Goal: Task Accomplishment & Management: Manage account settings

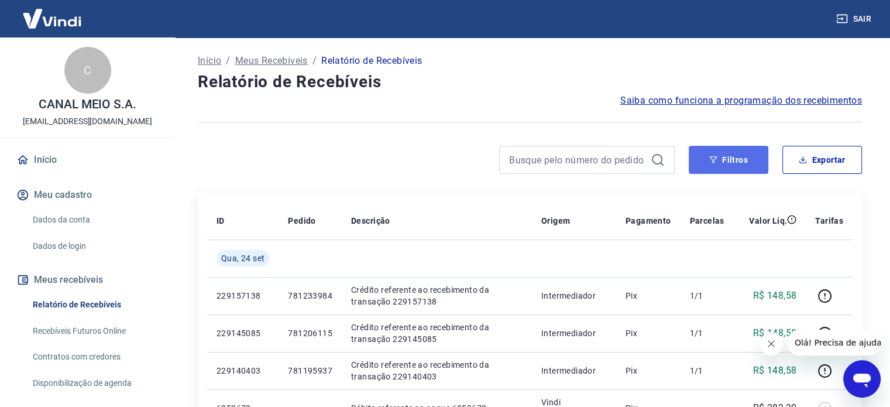
click at [754, 160] on button "Filtros" at bounding box center [729, 160] width 80 height 28
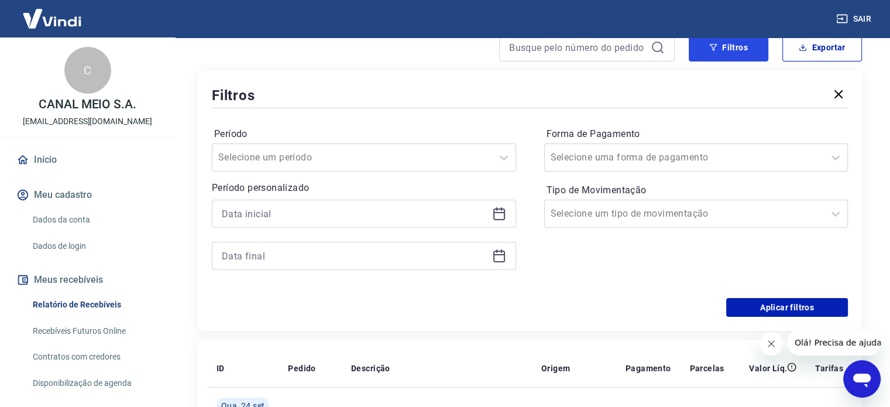
scroll to position [117, 0]
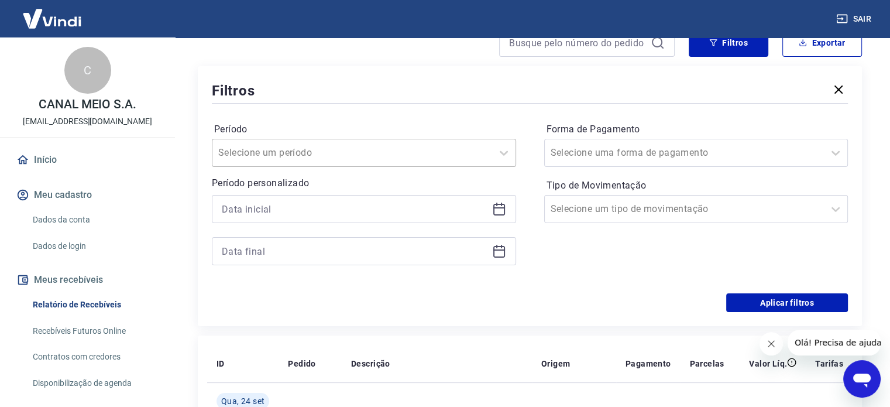
click at [386, 156] on div at bounding box center [352, 153] width 268 height 16
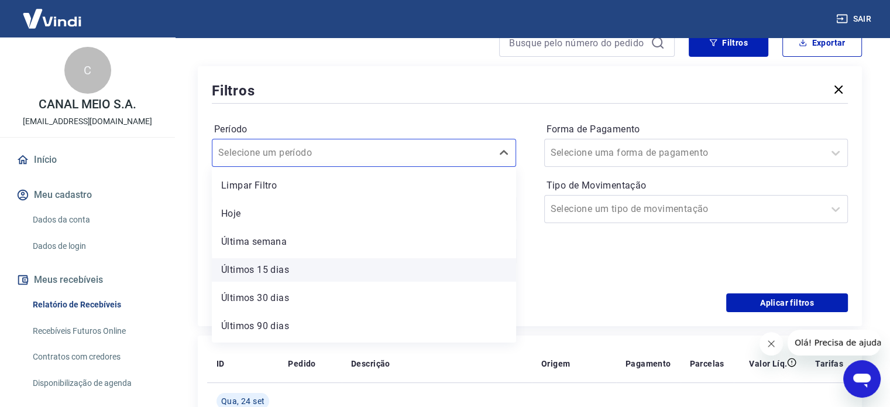
scroll to position [26, 0]
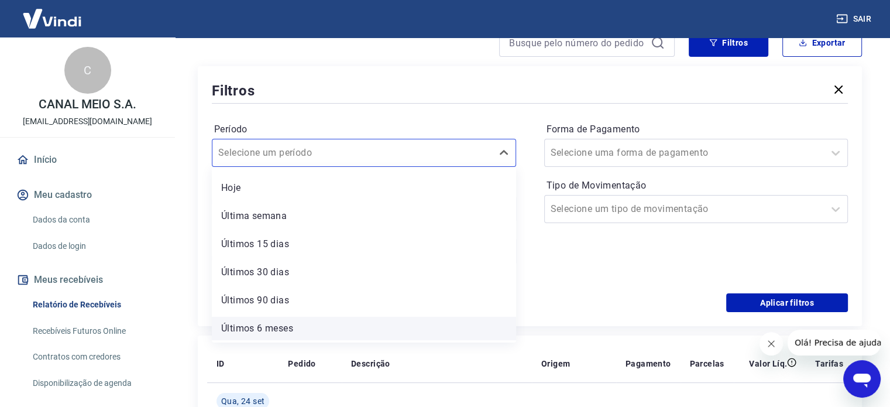
click at [298, 328] on div "Últimos 6 meses" at bounding box center [364, 328] width 304 height 23
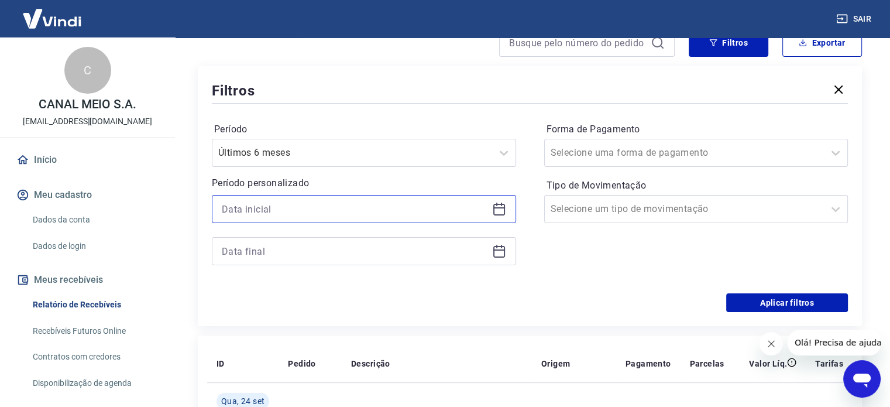
click at [261, 214] on input at bounding box center [355, 209] width 266 height 18
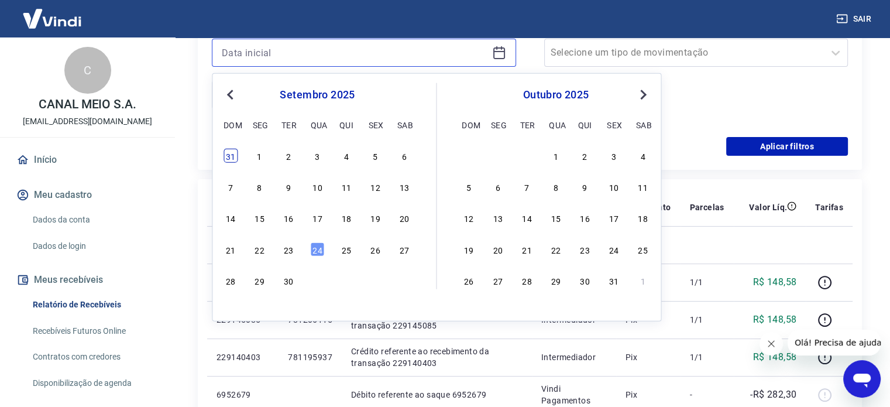
scroll to position [293, 0]
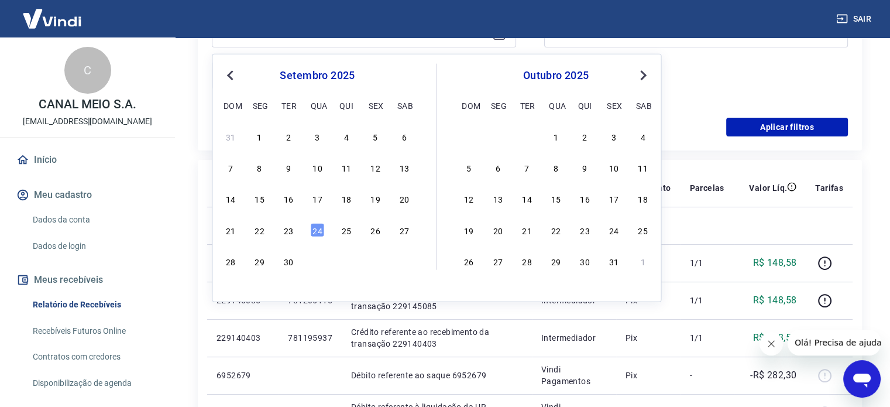
click at [231, 73] on span "Previous Month" at bounding box center [231, 74] width 0 height 13
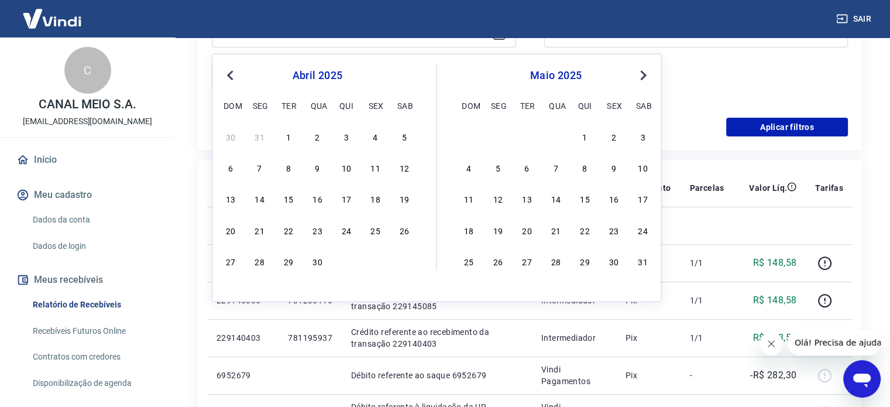
click at [231, 73] on span "Previous Month" at bounding box center [231, 74] width 0 height 13
click at [407, 138] on div "1" at bounding box center [404, 136] width 14 height 14
type input "01/02/2025"
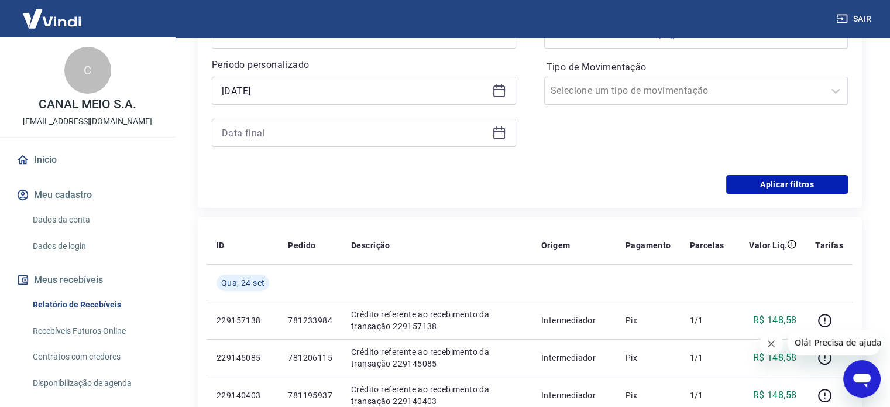
scroll to position [234, 0]
click at [496, 135] on icon at bounding box center [499, 134] width 14 height 14
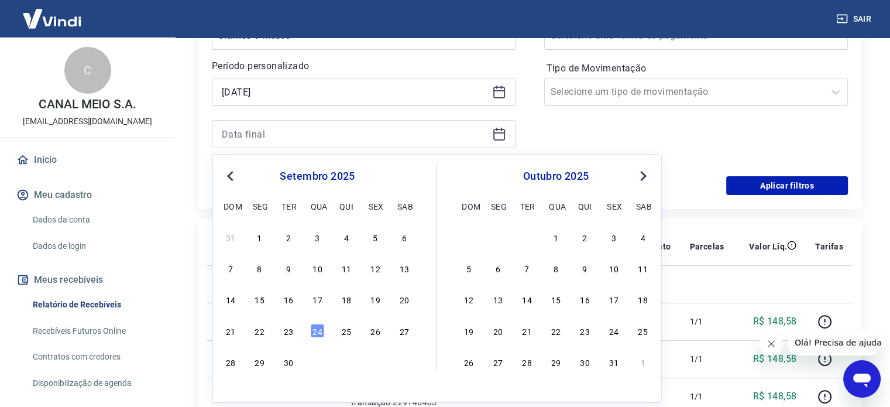
click at [231, 173] on span "Previous Month" at bounding box center [231, 175] width 0 height 13
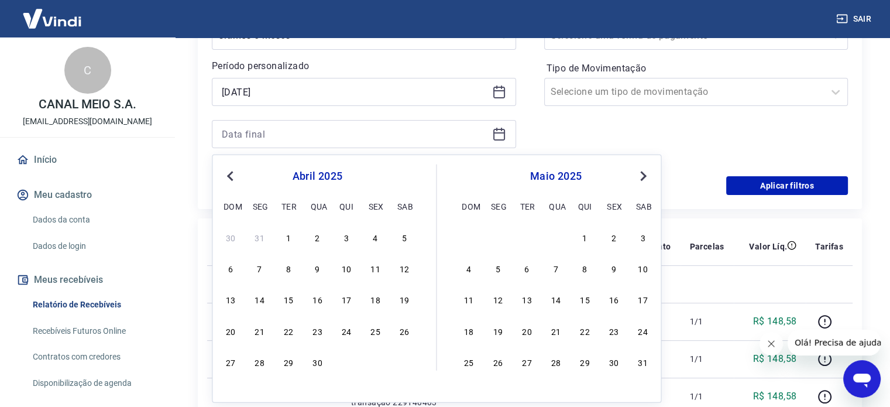
click at [231, 173] on span "Previous Month" at bounding box center [231, 175] width 0 height 13
click at [644, 172] on button "Next Month" at bounding box center [643, 176] width 14 height 14
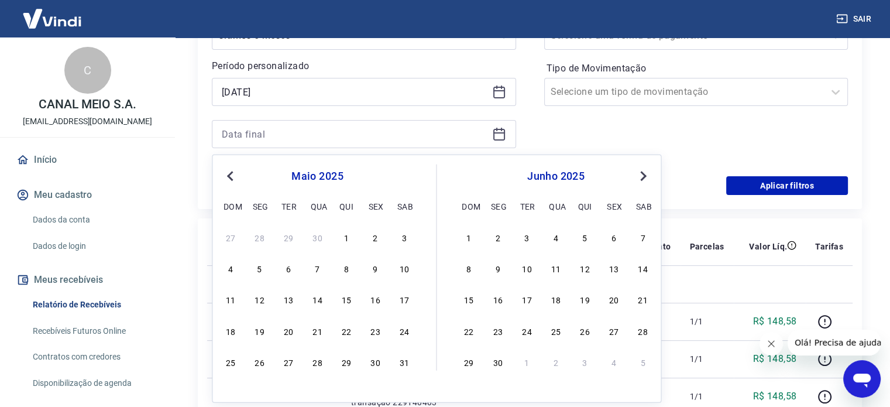
click at [644, 172] on button "Next Month" at bounding box center [643, 176] width 14 height 14
click at [225, 396] on div "31" at bounding box center [231, 393] width 14 height 14
type input "31/08/2025"
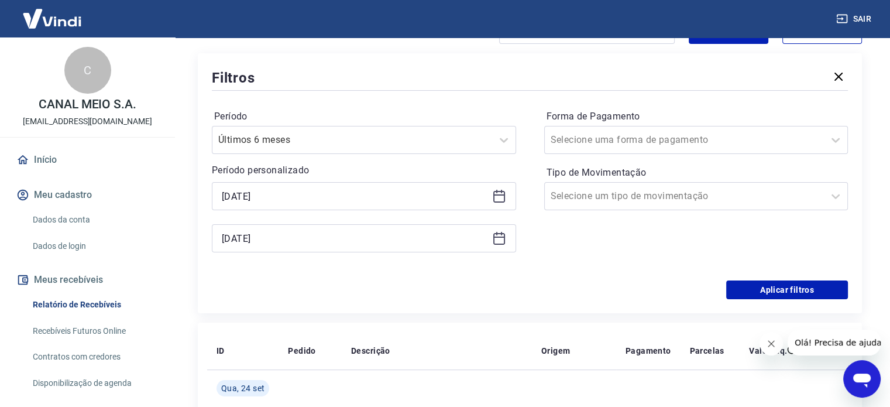
scroll to position [117, 0]
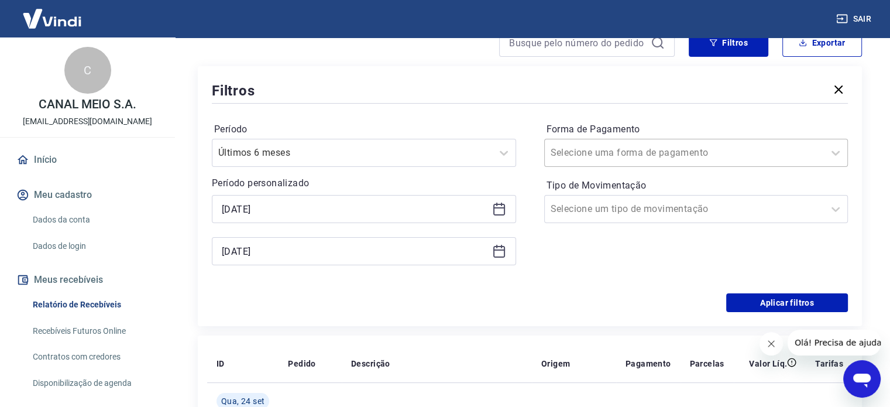
click at [726, 155] on div at bounding box center [685, 153] width 268 height 16
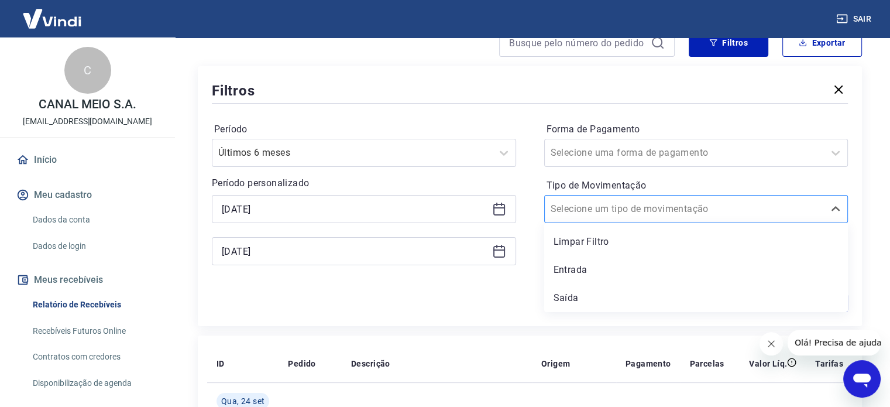
click at [721, 206] on div at bounding box center [685, 209] width 268 height 16
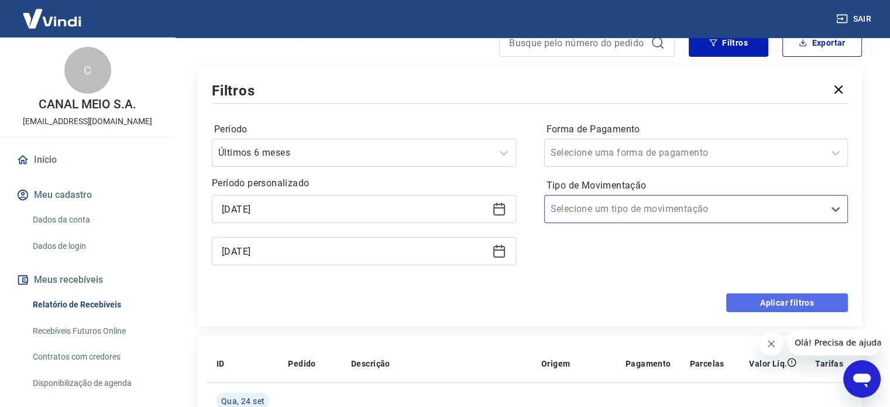
click at [786, 304] on button "Aplicar filtros" at bounding box center [787, 302] width 122 height 19
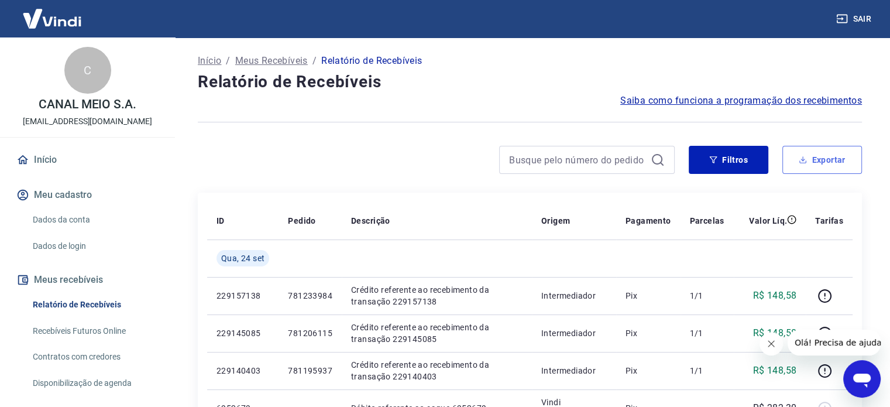
click at [821, 157] on button "Exportar" at bounding box center [823, 160] width 80 height 28
type input "01/02/2025"
type input "31/08/2025"
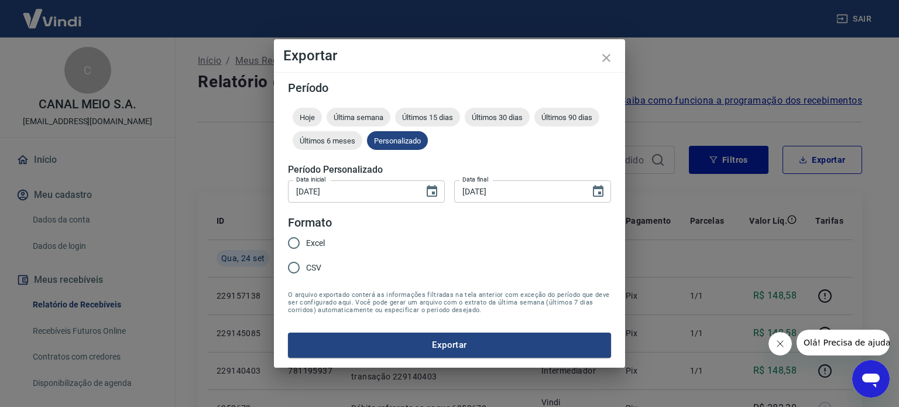
click at [293, 245] on input "Excel" at bounding box center [294, 243] width 25 height 25
radio input "true"
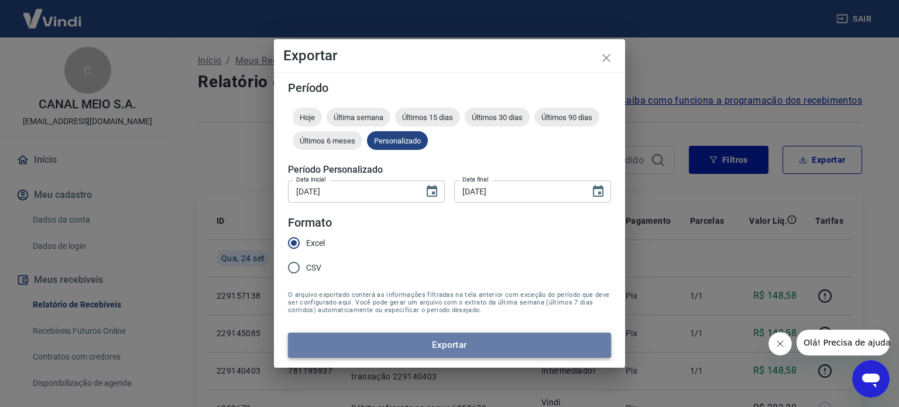
click at [448, 350] on button "Exportar" at bounding box center [449, 344] width 323 height 25
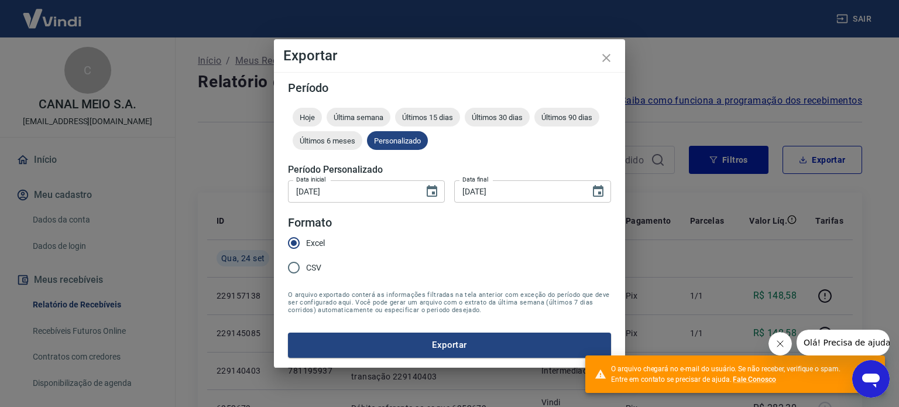
click at [780, 343] on icon "Fechar mensagem da empresa" at bounding box center [780, 344] width 6 height 6
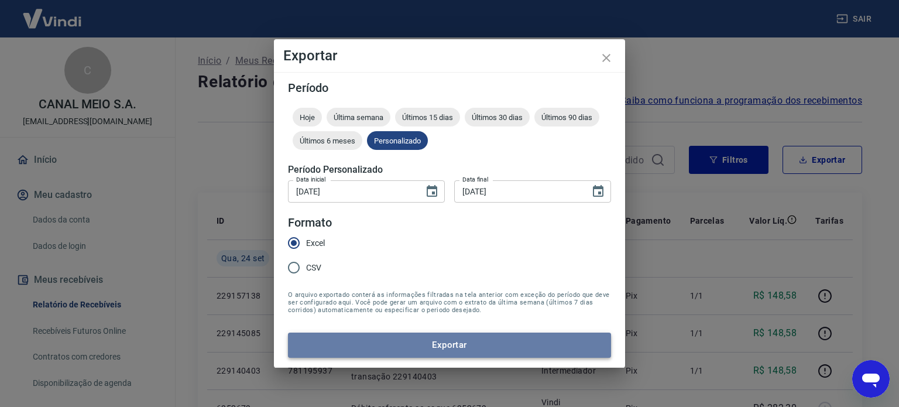
click at [434, 347] on button "Exportar" at bounding box center [449, 344] width 323 height 25
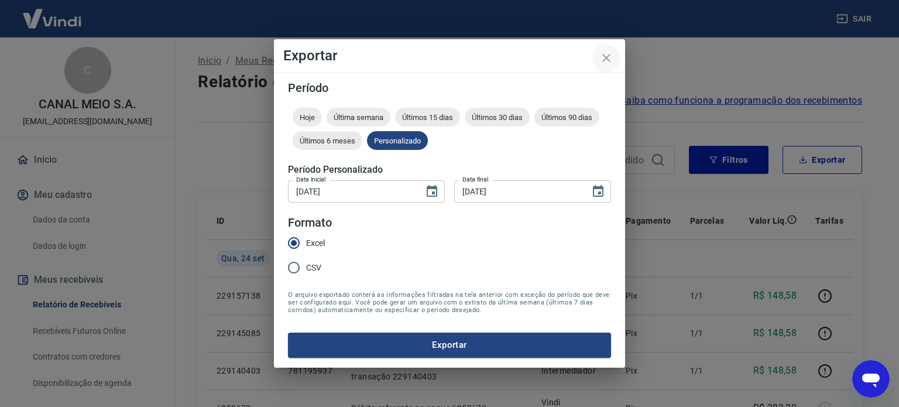
click at [605, 60] on icon "close" at bounding box center [606, 58] width 8 height 8
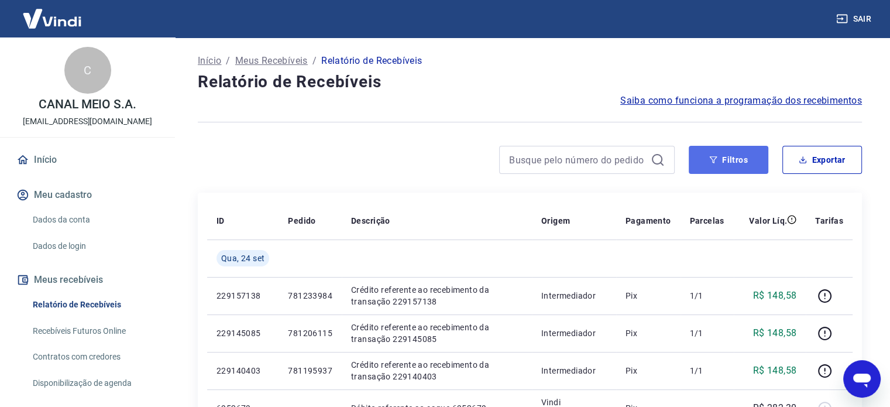
click at [733, 159] on button "Filtros" at bounding box center [729, 160] width 80 height 28
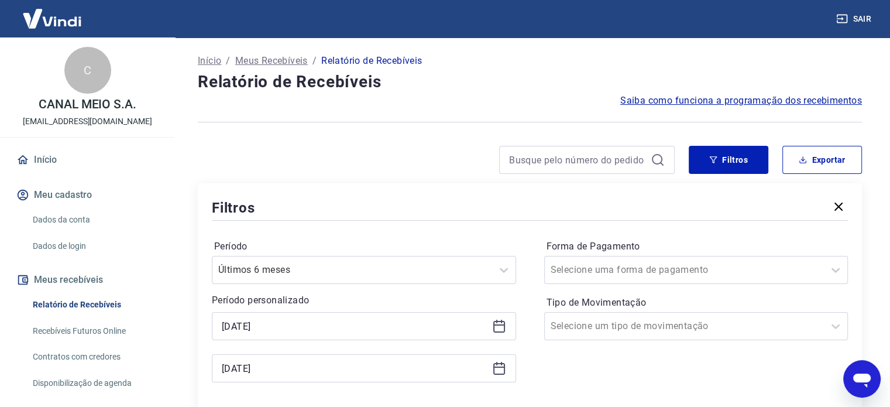
click at [501, 327] on icon at bounding box center [499, 326] width 14 height 14
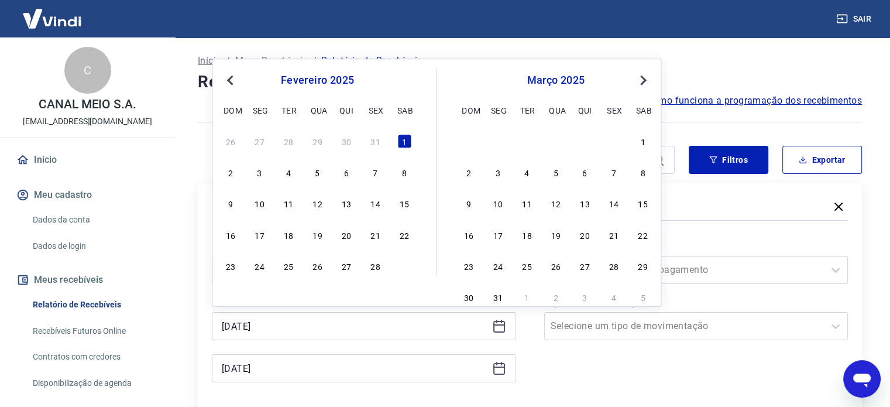
click at [227, 84] on button "Previous Month" at bounding box center [230, 80] width 14 height 14
click at [316, 139] on div "1" at bounding box center [317, 141] width 14 height 14
type input "01/01/2025"
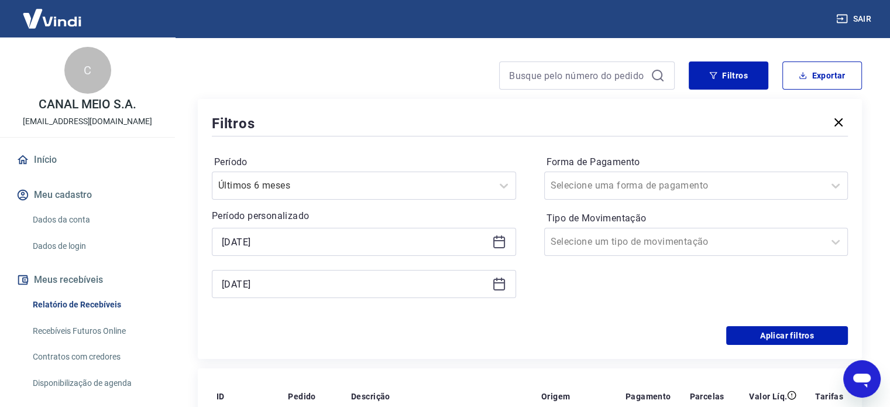
scroll to position [117, 0]
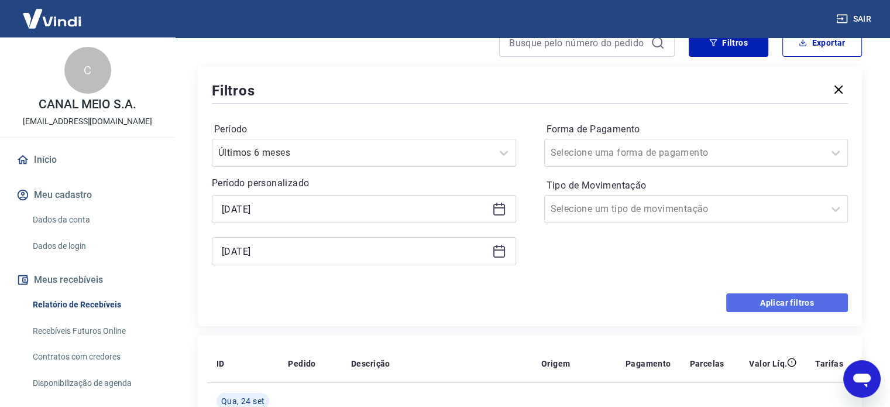
click at [801, 306] on button "Aplicar filtros" at bounding box center [787, 302] width 122 height 19
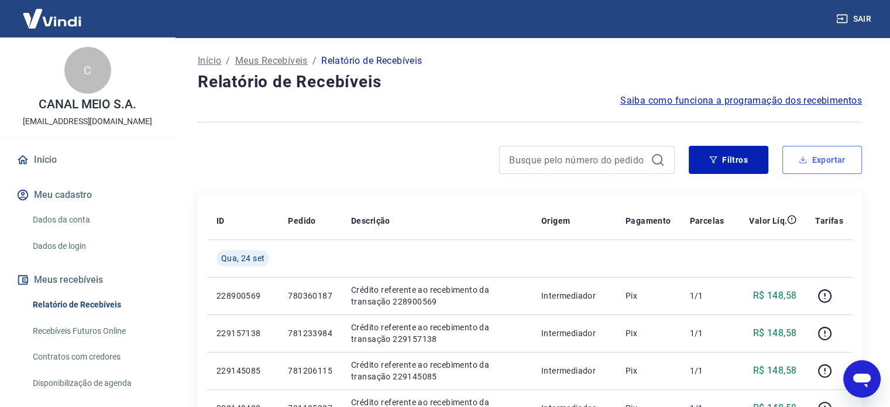
click at [813, 167] on button "Exportar" at bounding box center [823, 160] width 80 height 28
type input "01/01/2025"
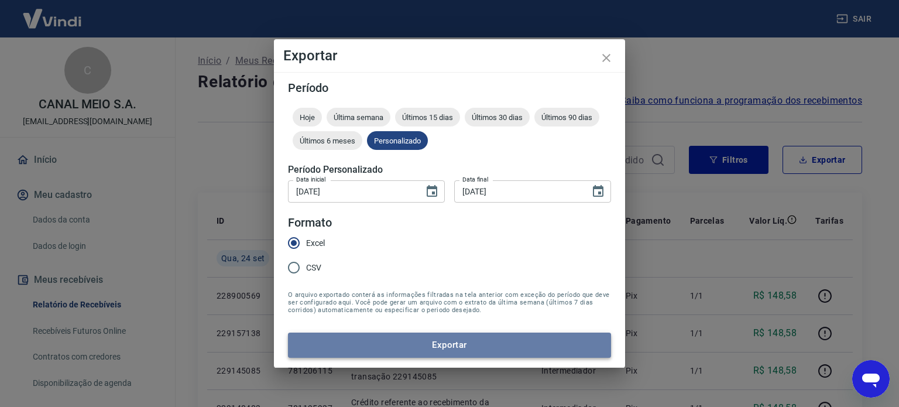
click at [455, 347] on button "Exportar" at bounding box center [449, 344] width 323 height 25
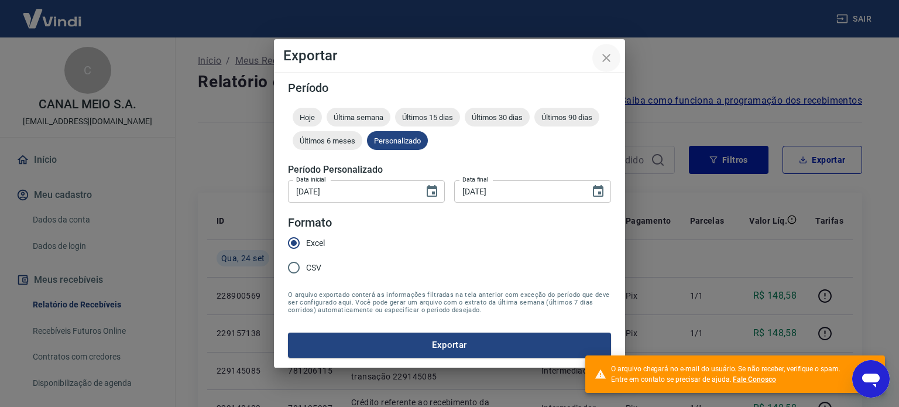
click at [604, 60] on icon "close" at bounding box center [606, 58] width 14 height 14
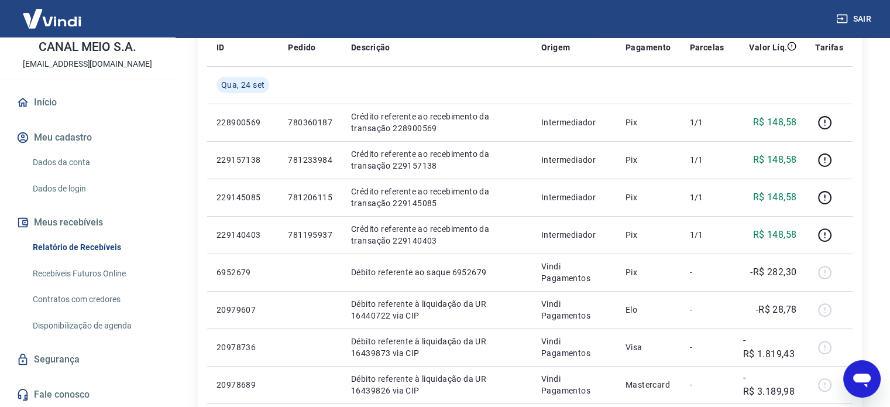
scroll to position [176, 0]
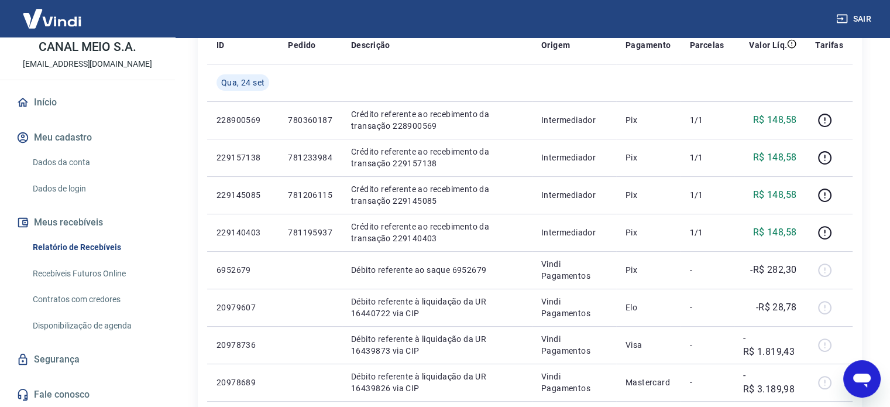
click at [80, 273] on link "Recebíveis Futuros Online" at bounding box center [94, 274] width 133 height 24
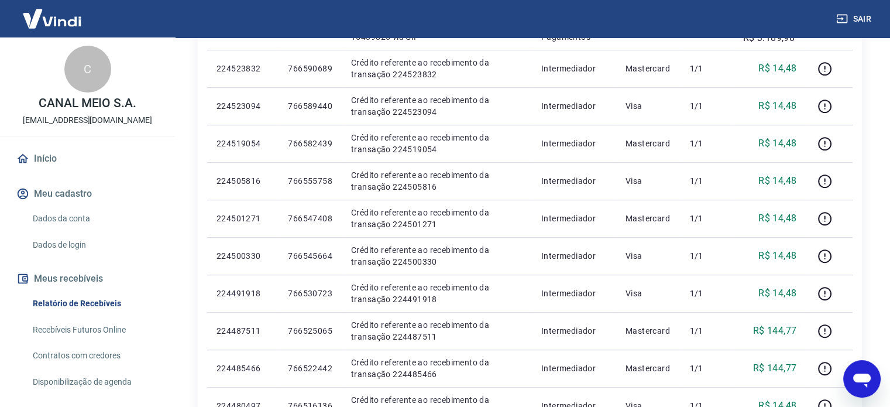
scroll to position [0, 0]
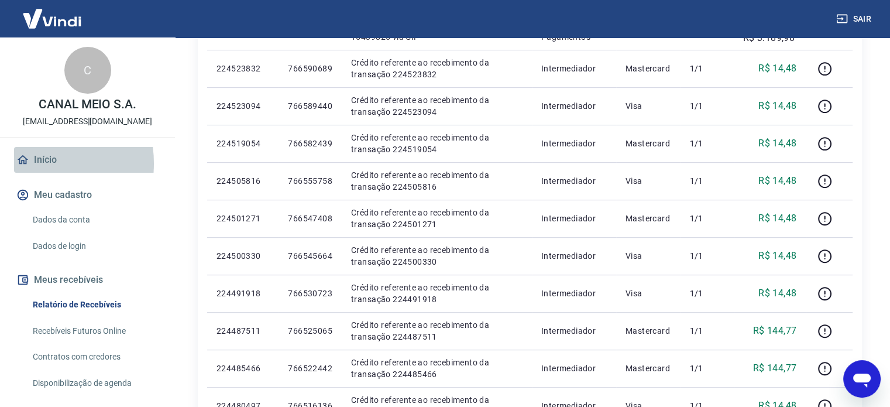
click at [30, 163] on link "Início" at bounding box center [87, 160] width 147 height 26
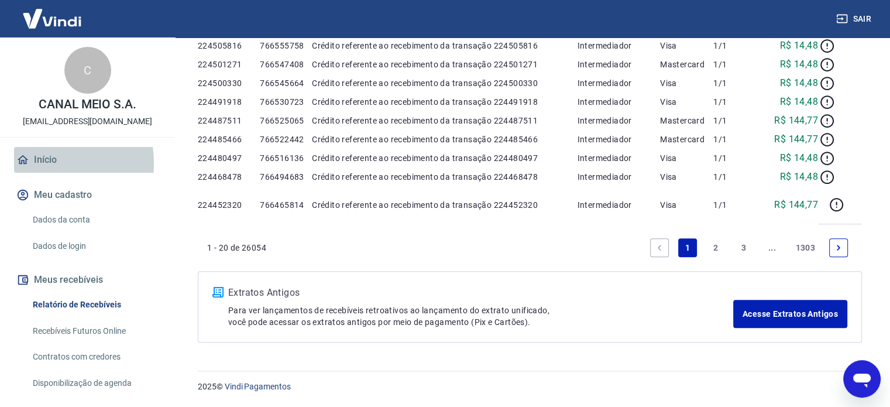
scroll to position [536, 0]
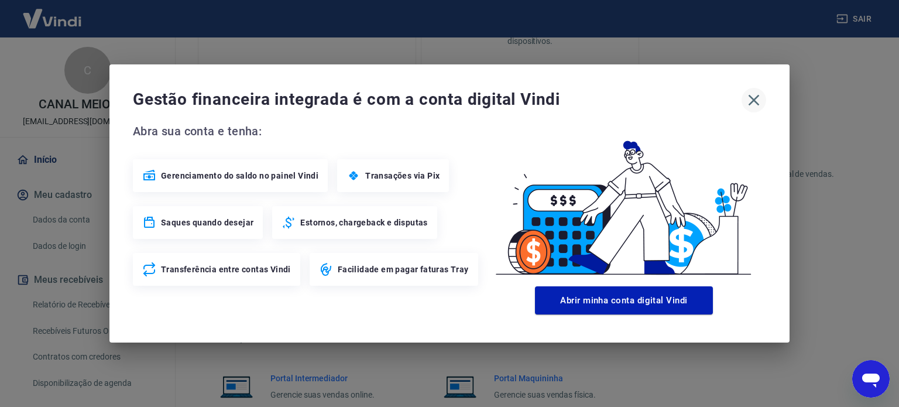
click at [751, 98] on icon "button" at bounding box center [754, 100] width 19 height 19
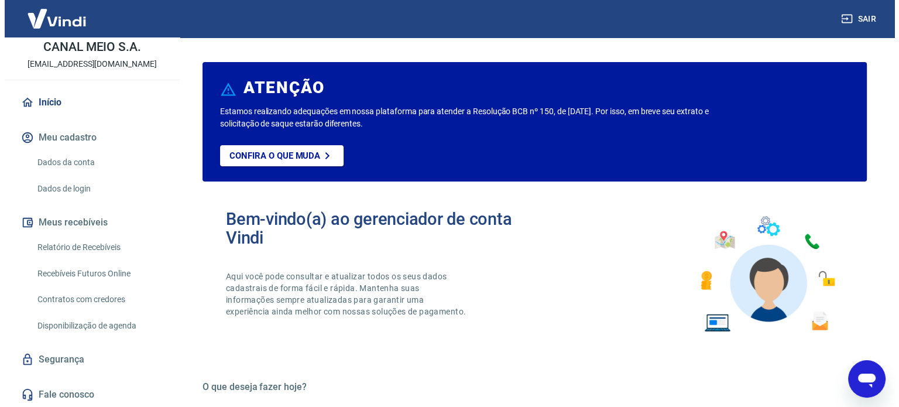
scroll to position [0, 0]
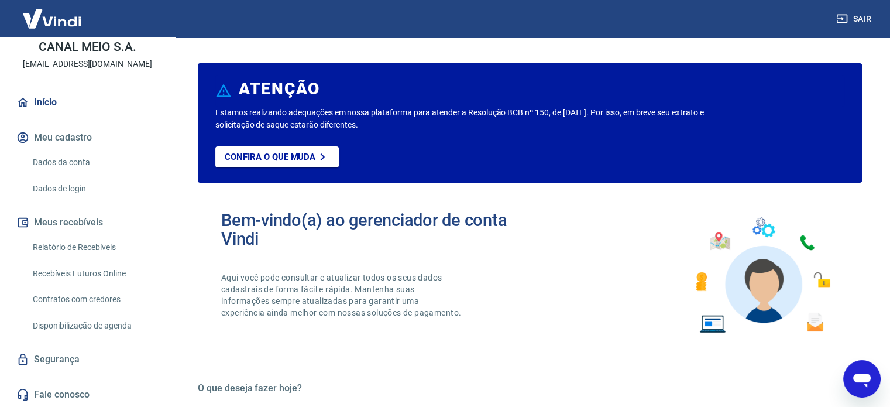
click at [84, 223] on button "Meus recebíveis" at bounding box center [87, 223] width 147 height 26
click at [90, 251] on link "Relatório de Recebíveis" at bounding box center [94, 247] width 133 height 24
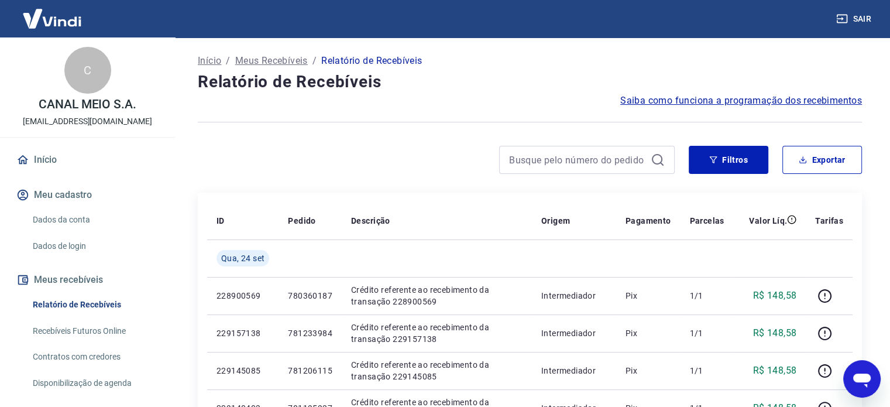
click at [211, 60] on p "Início" at bounding box center [209, 61] width 23 height 14
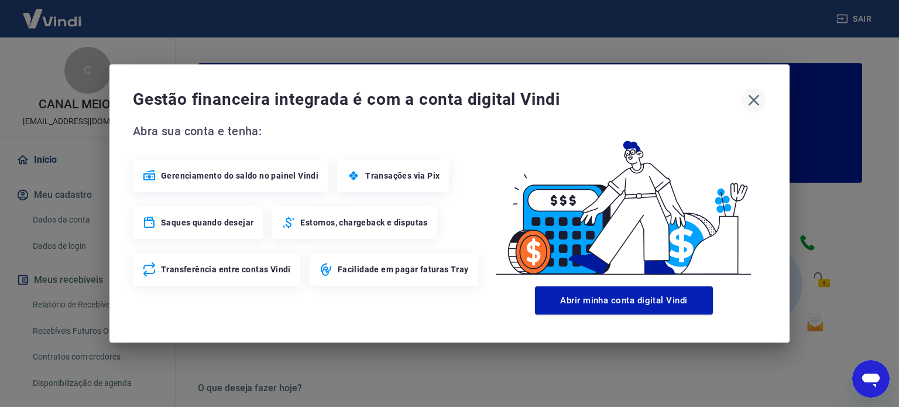
click at [761, 102] on icon "button" at bounding box center [754, 100] width 19 height 19
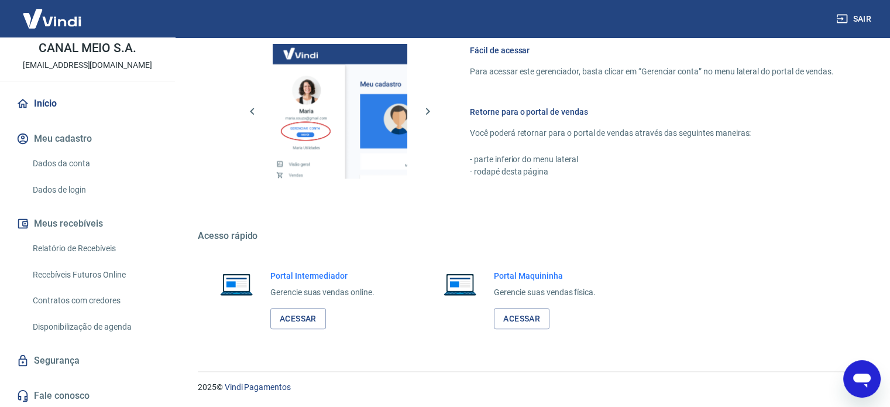
scroll to position [57, 0]
click at [73, 275] on link "Recebíveis Futuros Online" at bounding box center [94, 274] width 133 height 24
